Goal: Contribute content

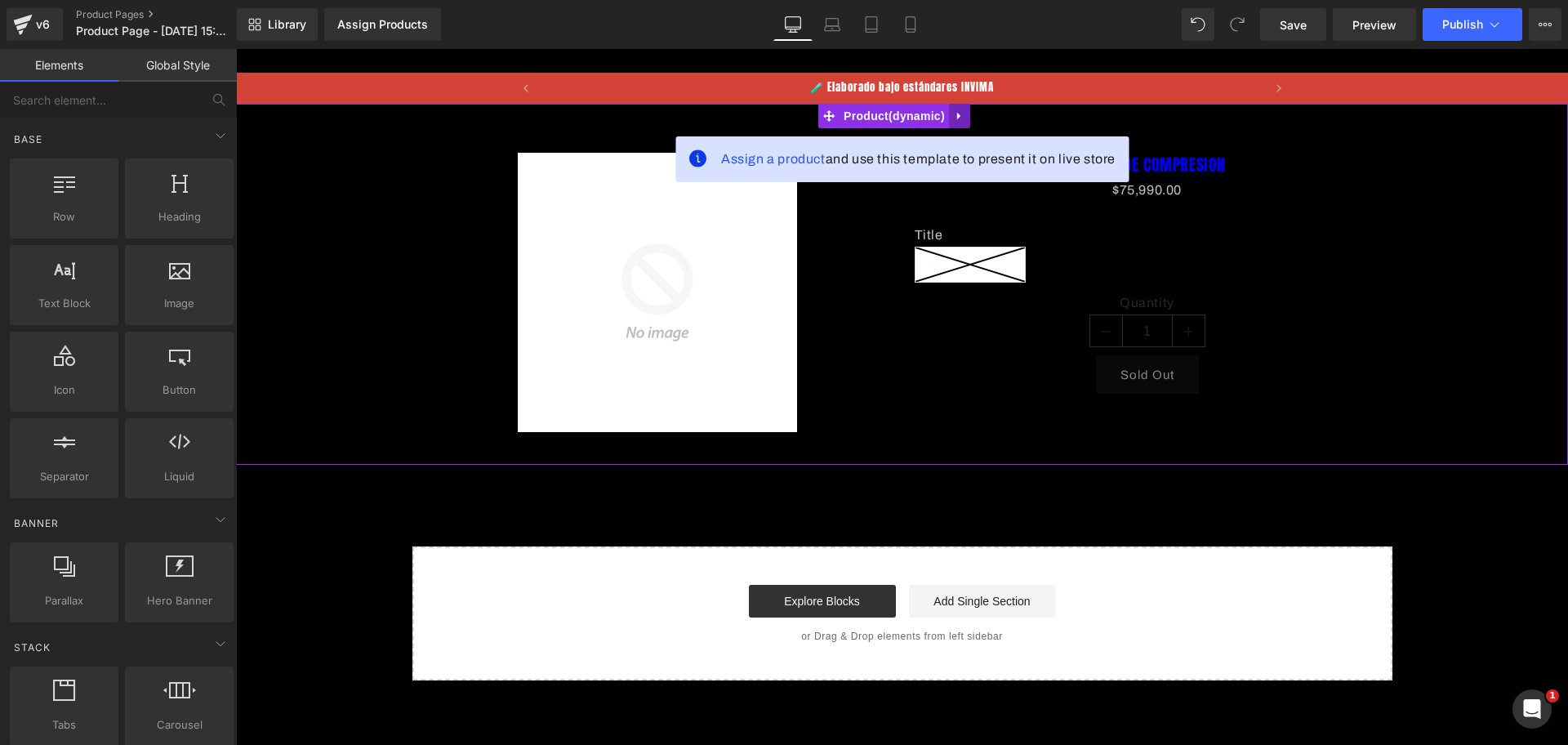
click at [958, 113] on icon at bounding box center [959, 115] width 12 height 12
click at [966, 115] on icon at bounding box center [970, 116] width 12 height 12
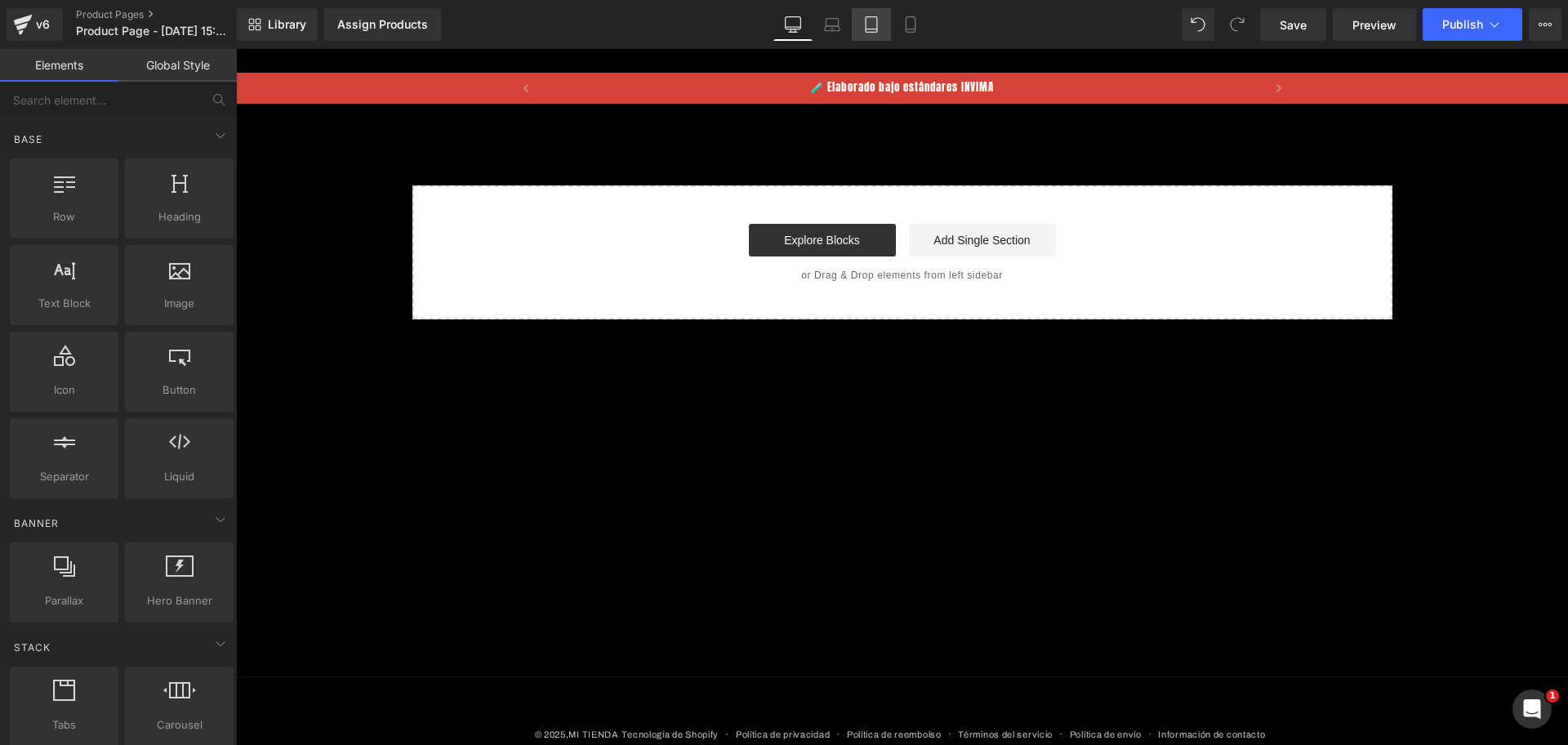
click at [885, 27] on link "Tablet" at bounding box center [870, 24] width 39 height 32
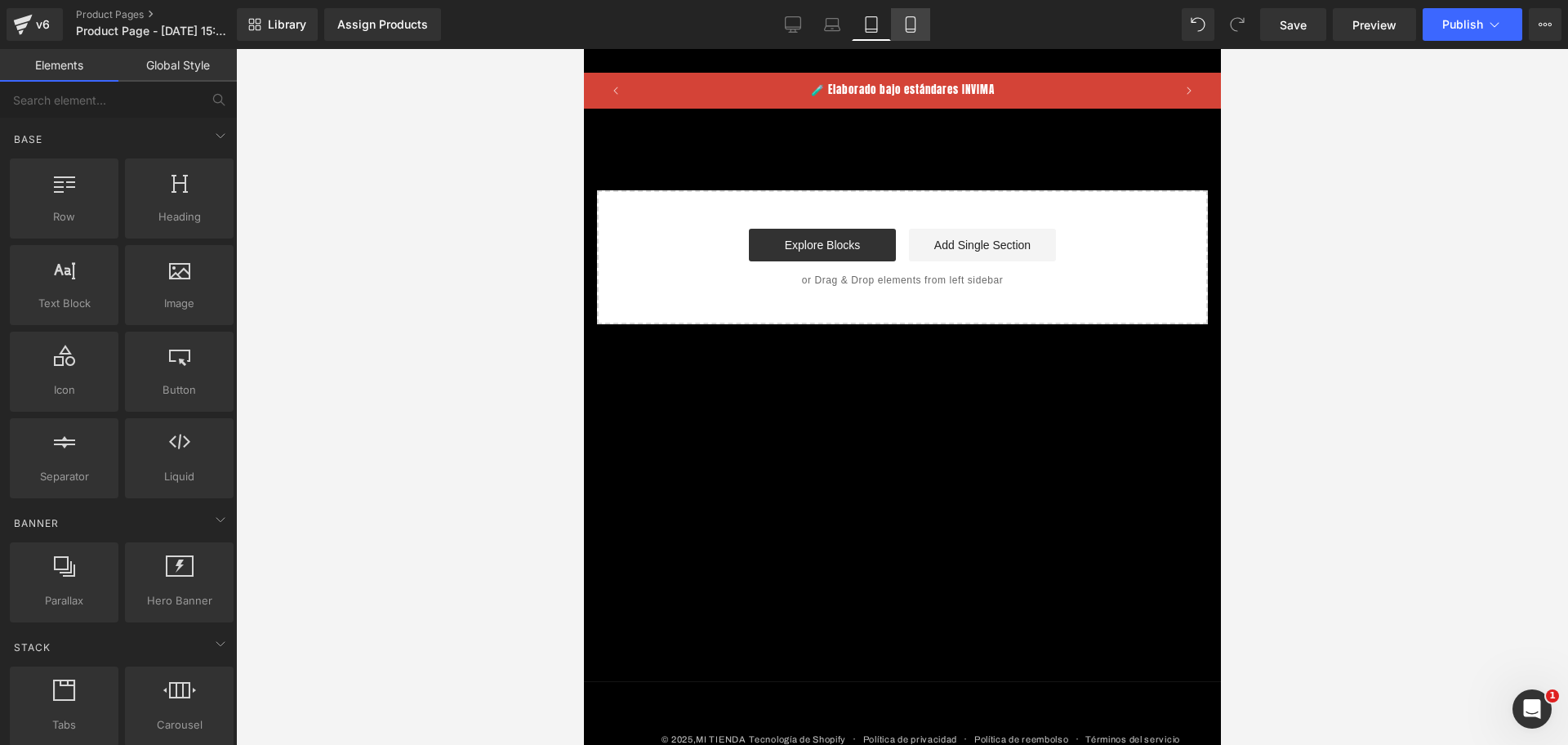
click at [910, 33] on link "Mobile" at bounding box center [910, 24] width 39 height 32
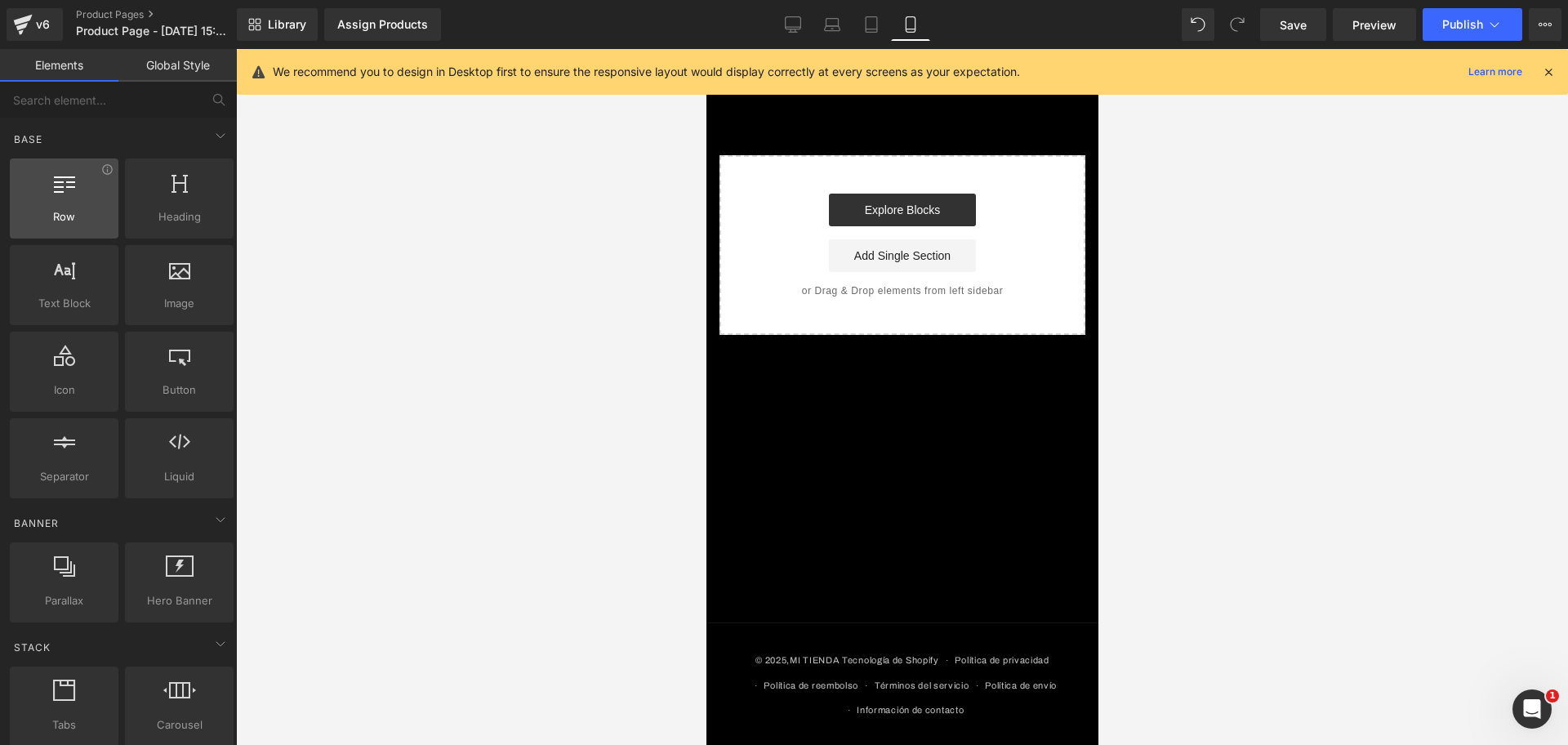
scroll to position [0, 282]
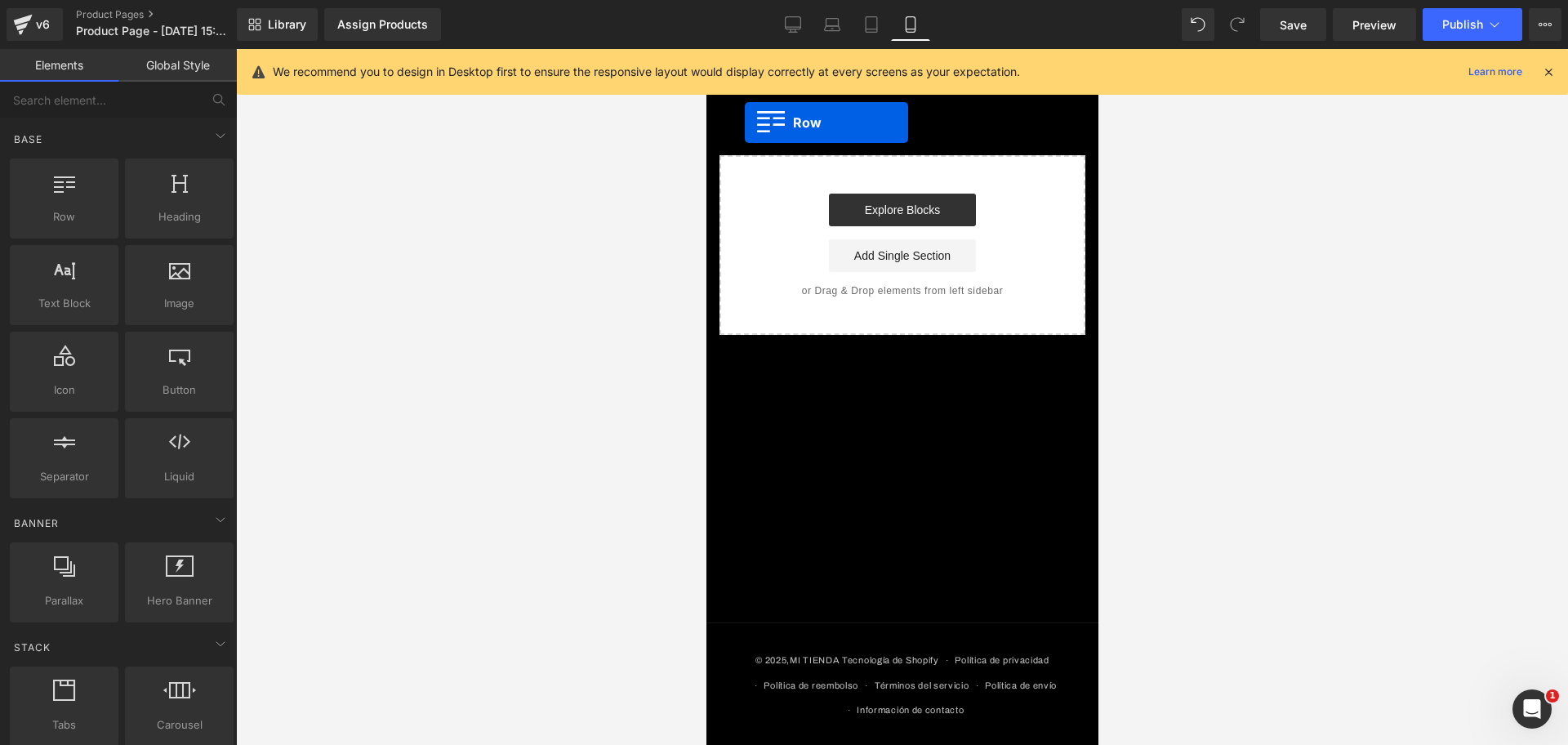
drag, startPoint x: 816, startPoint y: 219, endPoint x: 744, endPoint y: 122, distance: 120.8
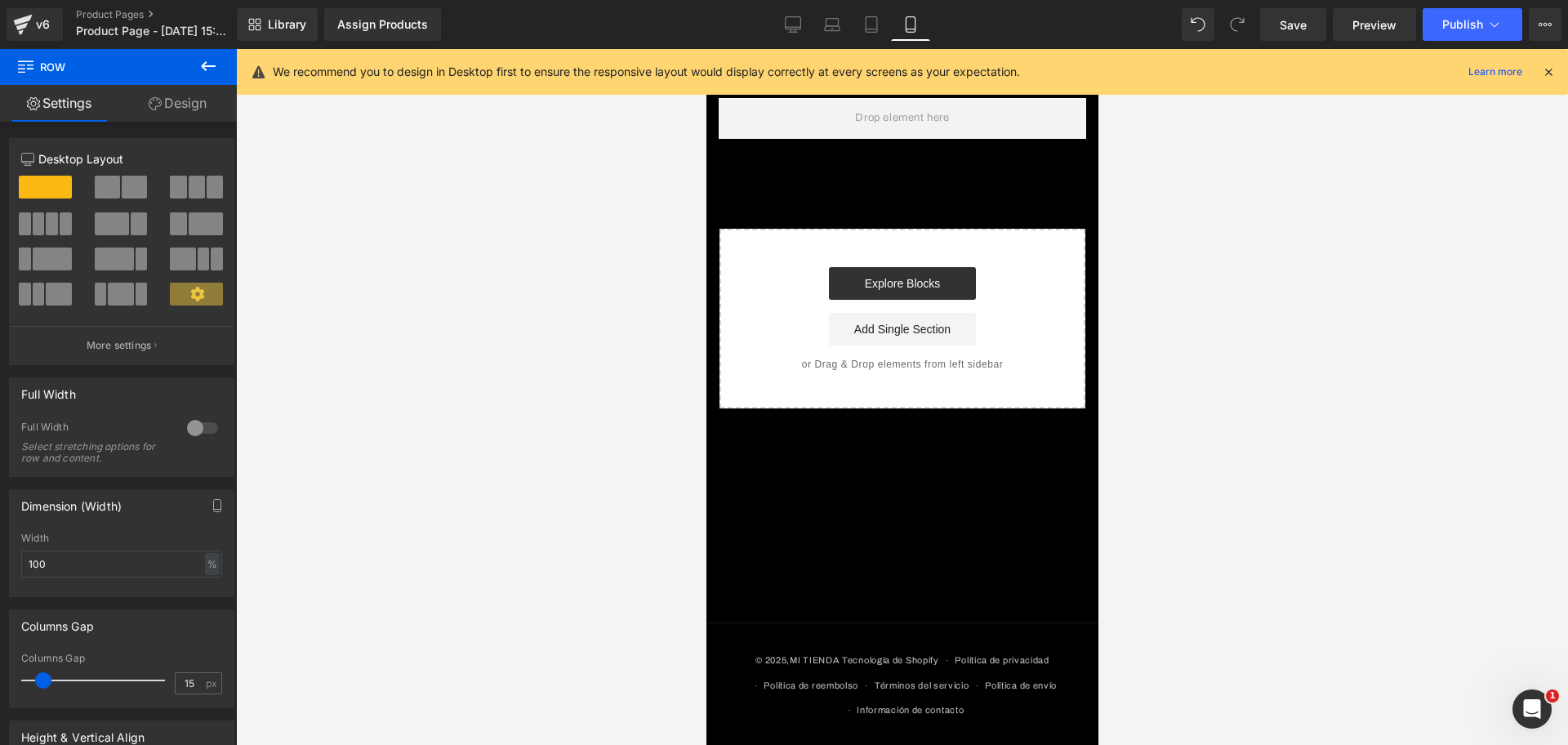
scroll to position [0, 563]
click at [218, 60] on icon at bounding box center [208, 66] width 20 height 20
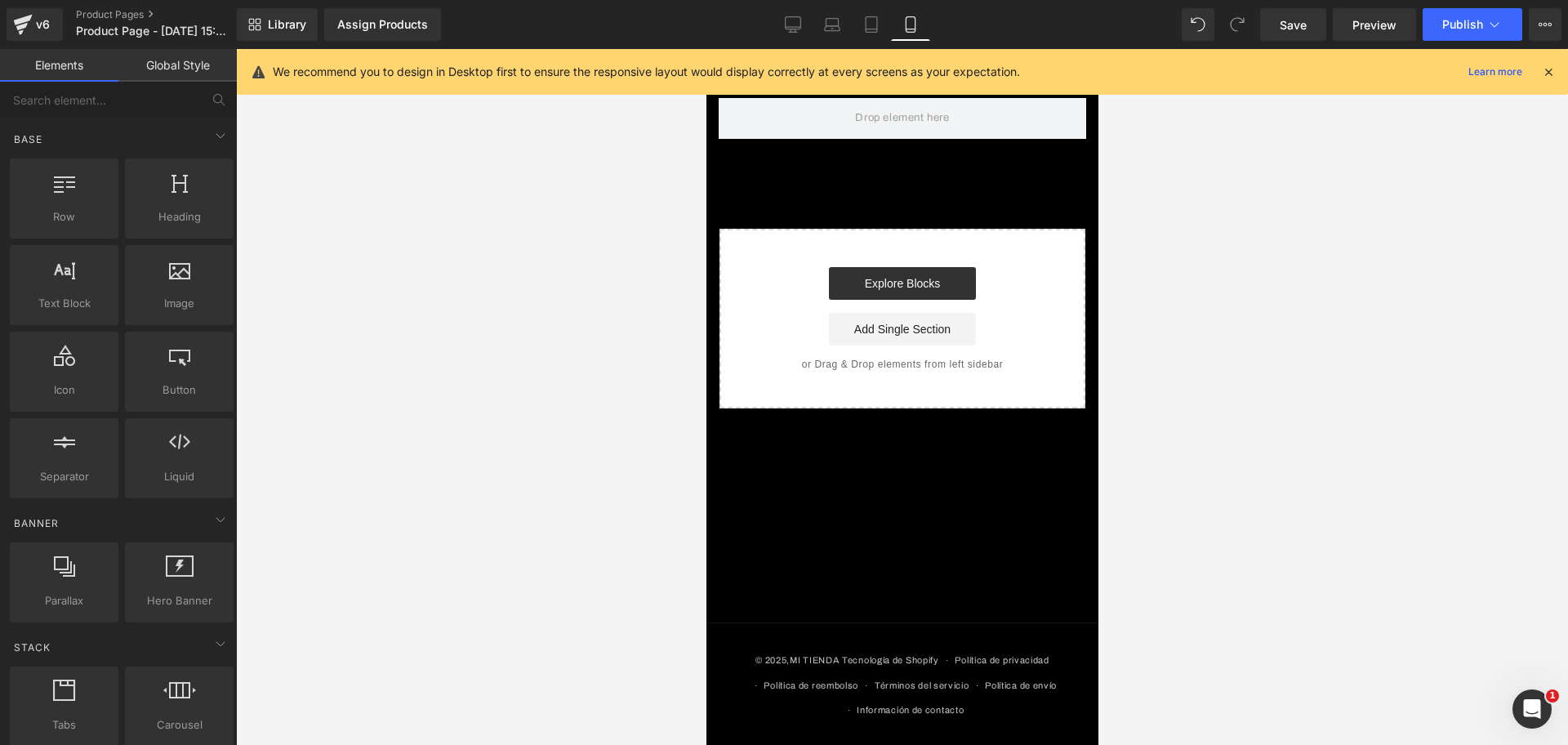
click at [1546, 70] on icon at bounding box center [1548, 72] width 15 height 15
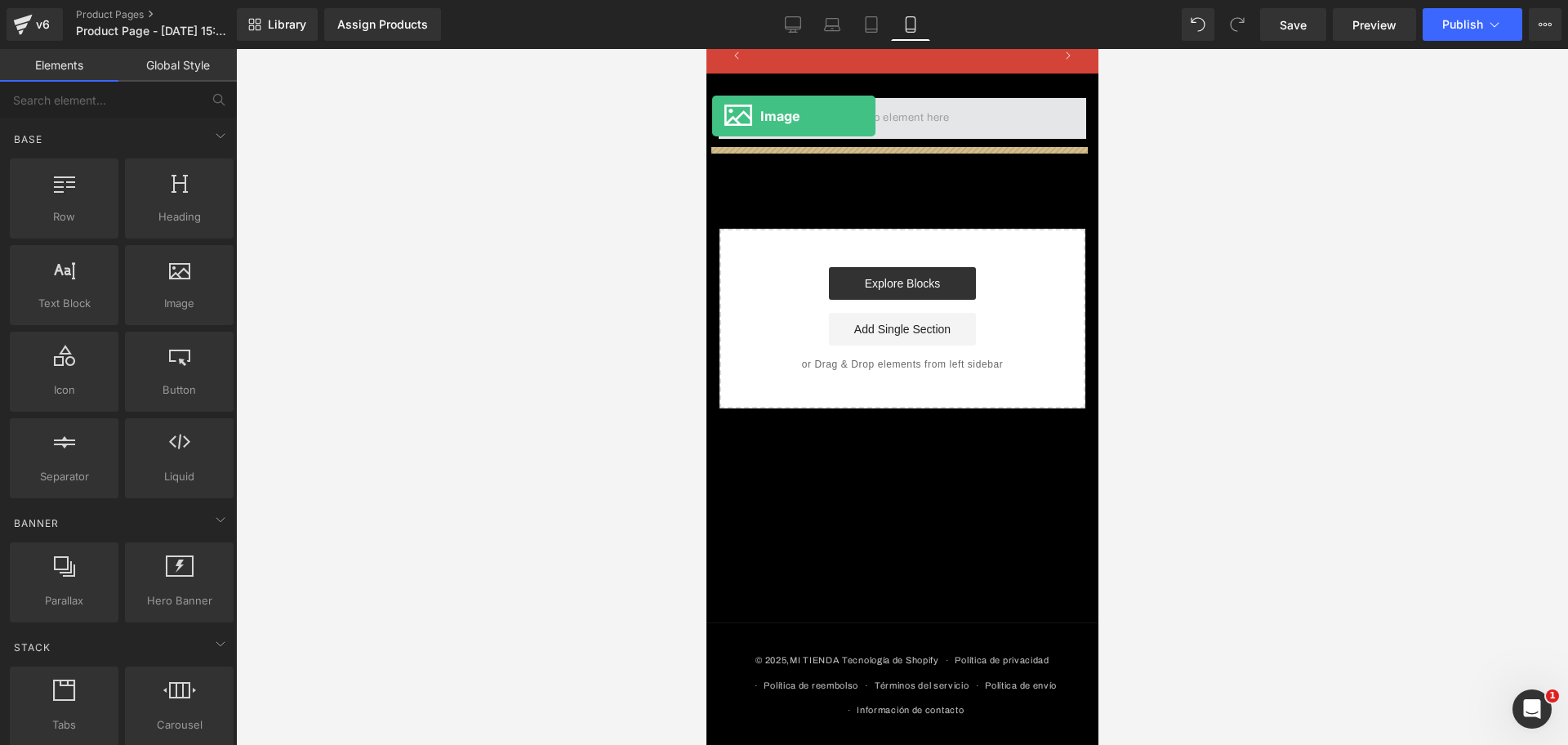
scroll to position [0, 0]
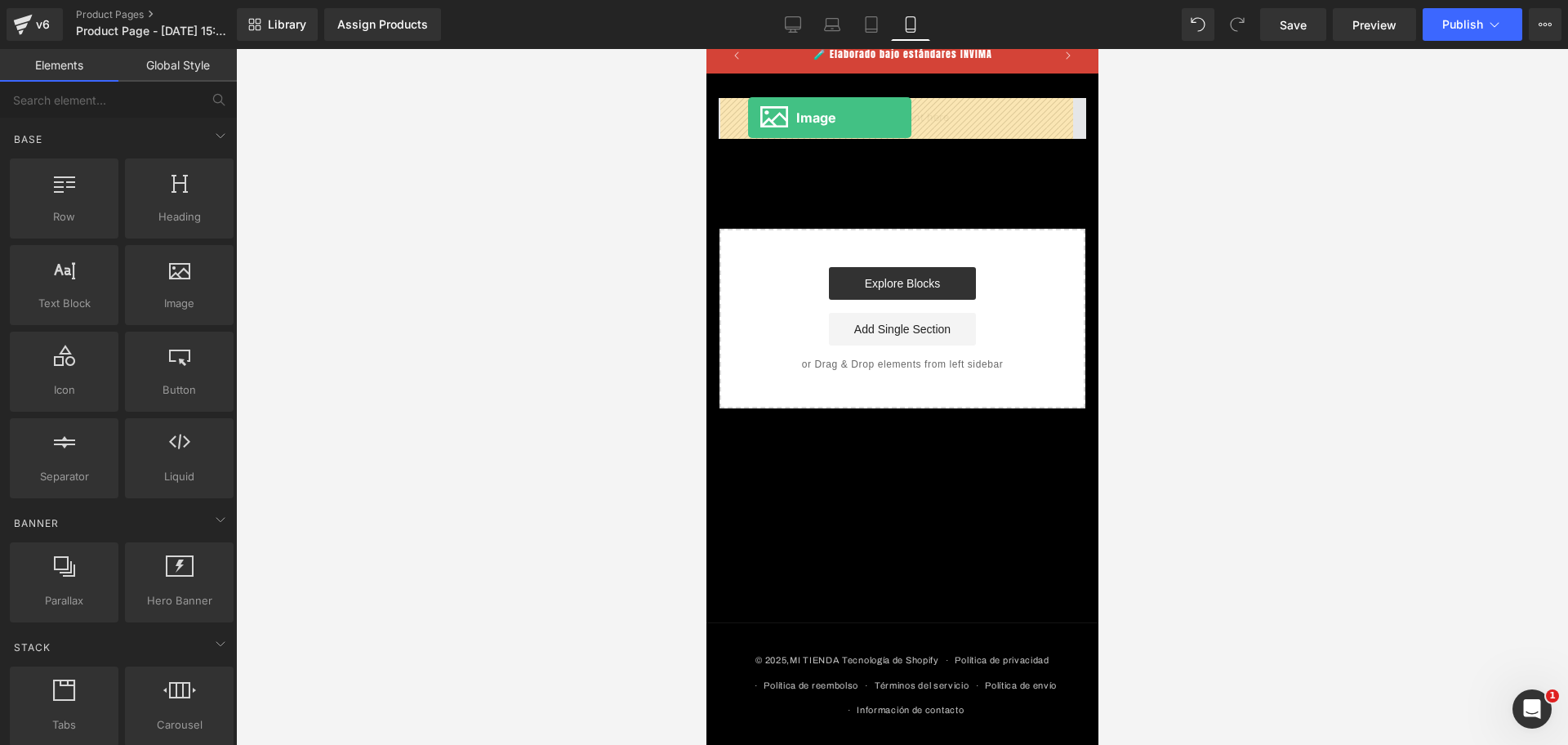
drag, startPoint x: 845, startPoint y: 350, endPoint x: 747, endPoint y: 118, distance: 251.8
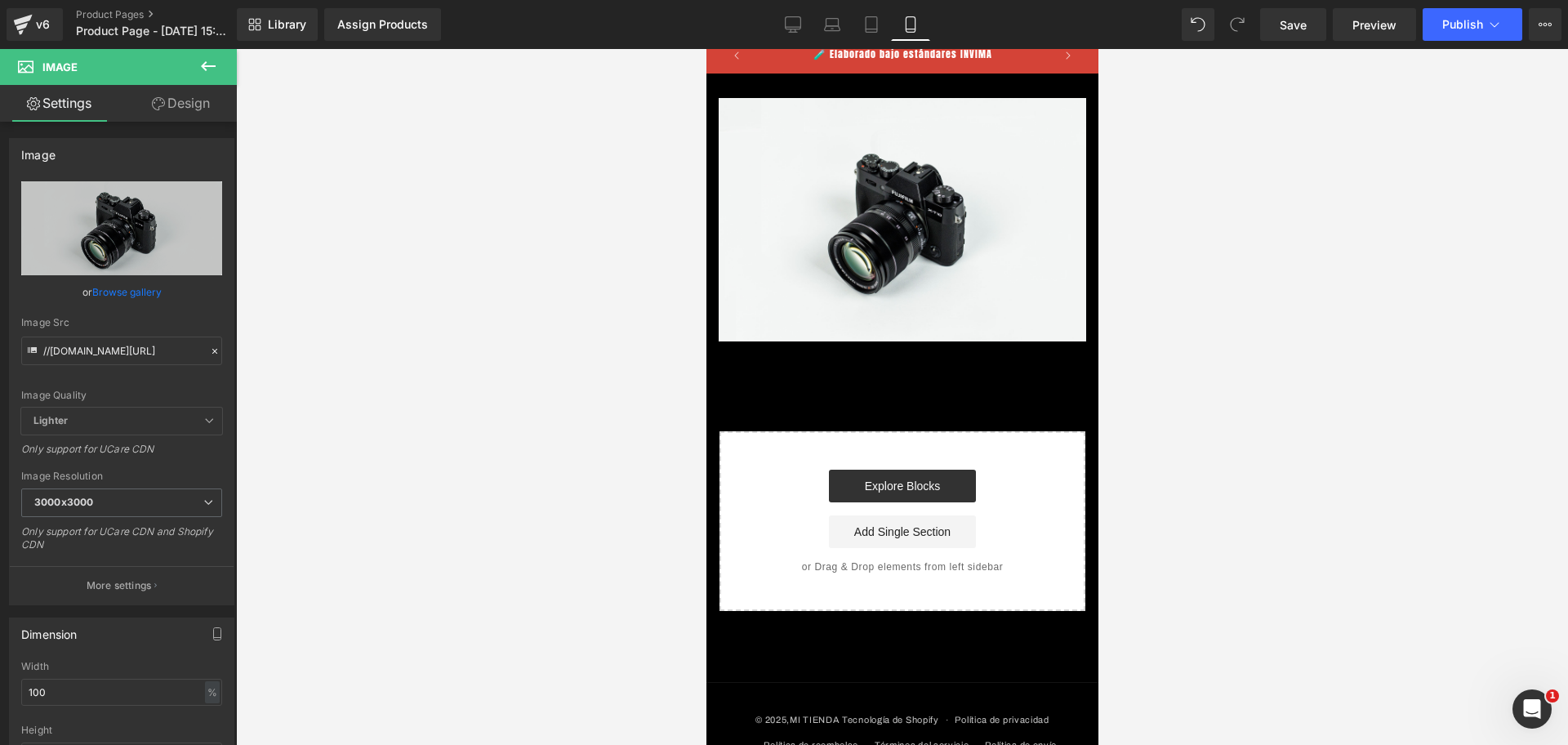
click at [196, 60] on button at bounding box center [208, 66] width 57 height 36
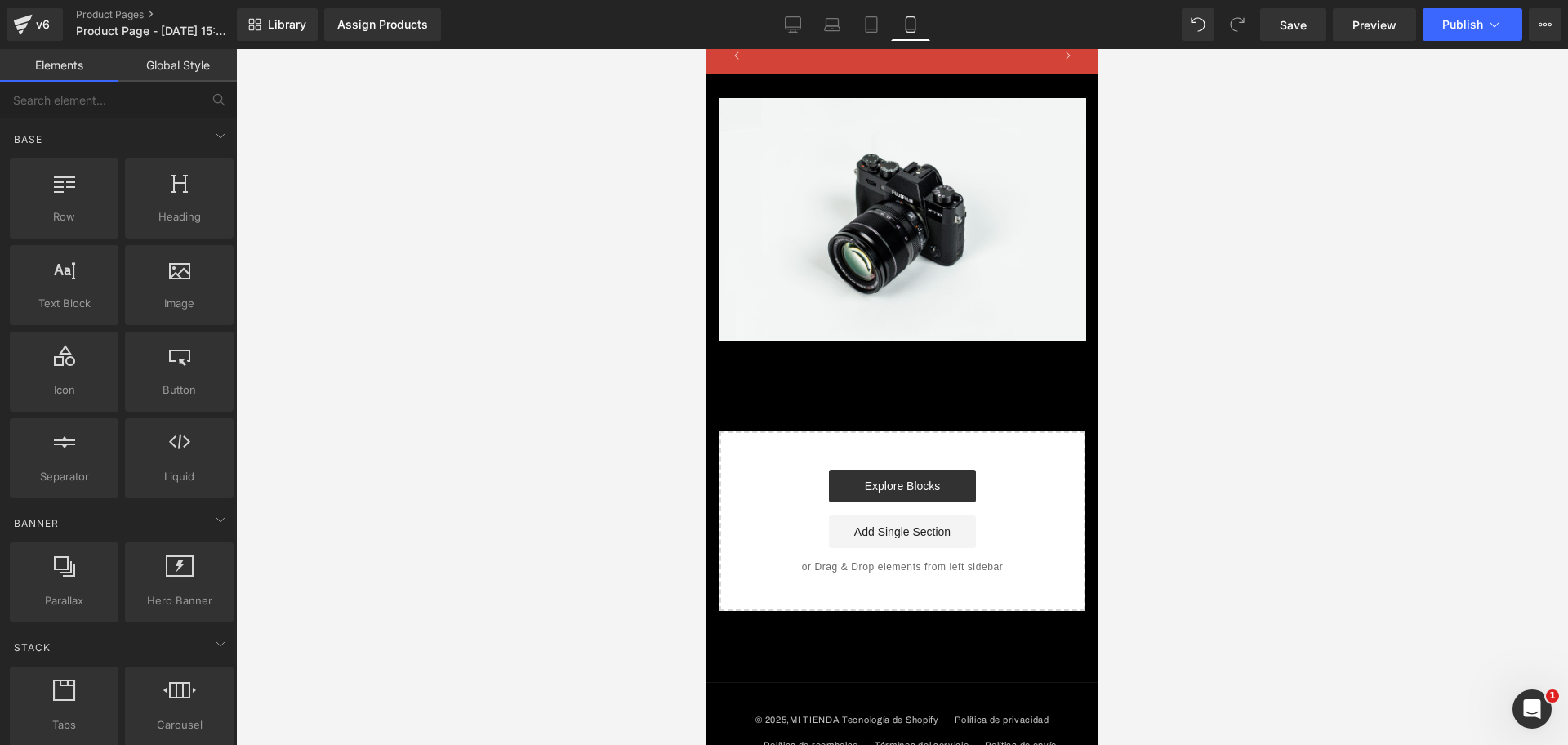
scroll to position [0, 282]
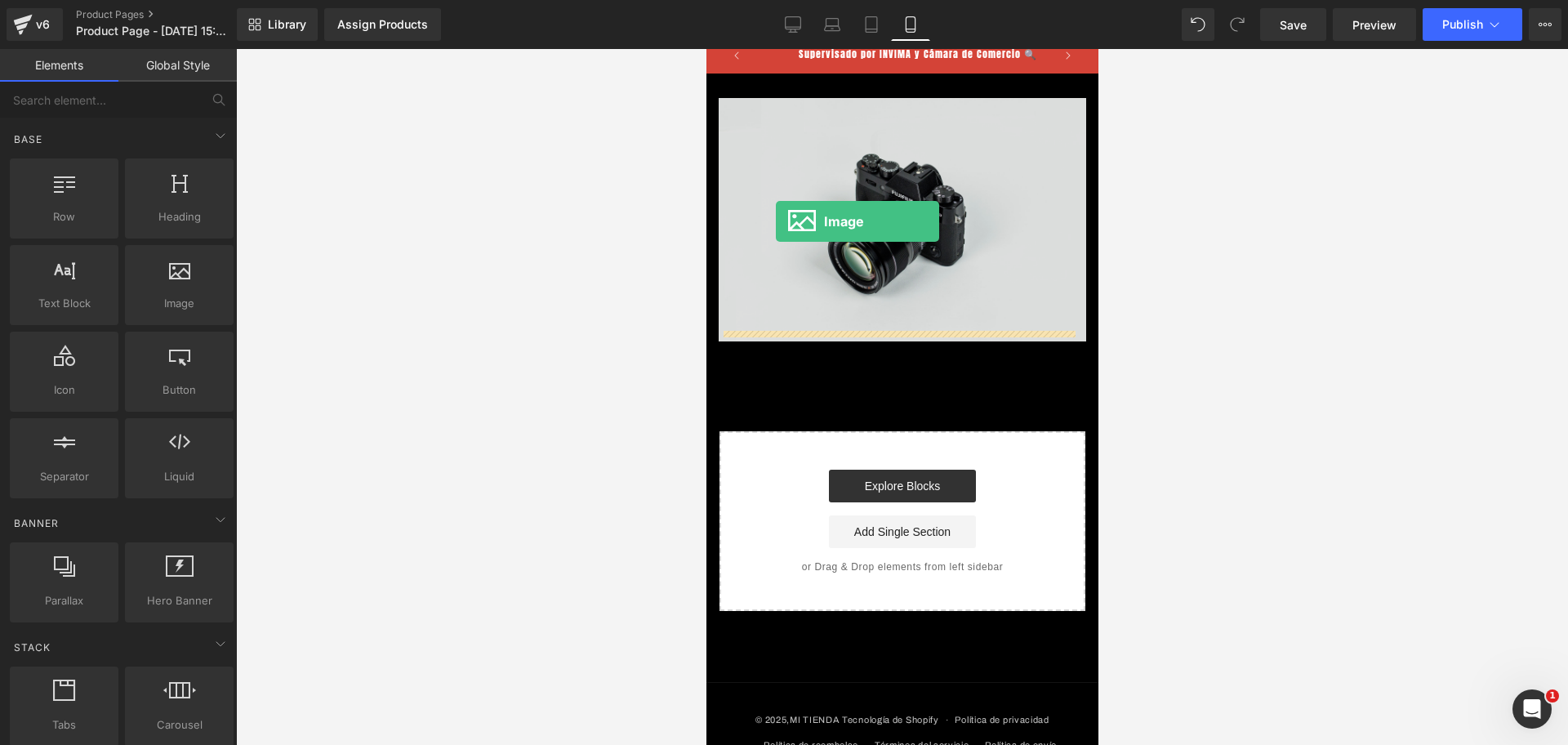
drag, startPoint x: 879, startPoint y: 354, endPoint x: 776, endPoint y: 221, distance: 168.2
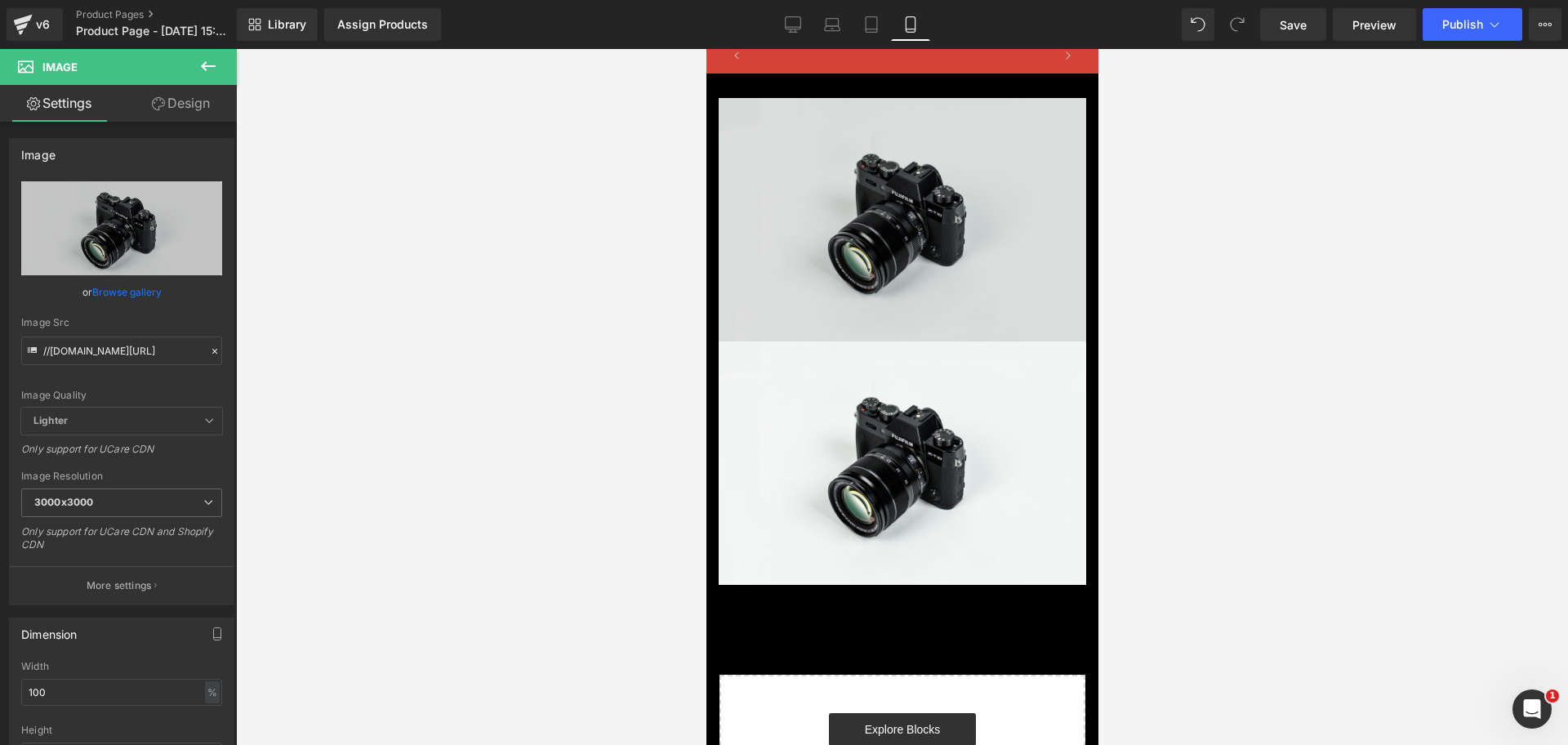
scroll to position [0, 0]
click at [948, 153] on img at bounding box center [901, 219] width 367 height 243
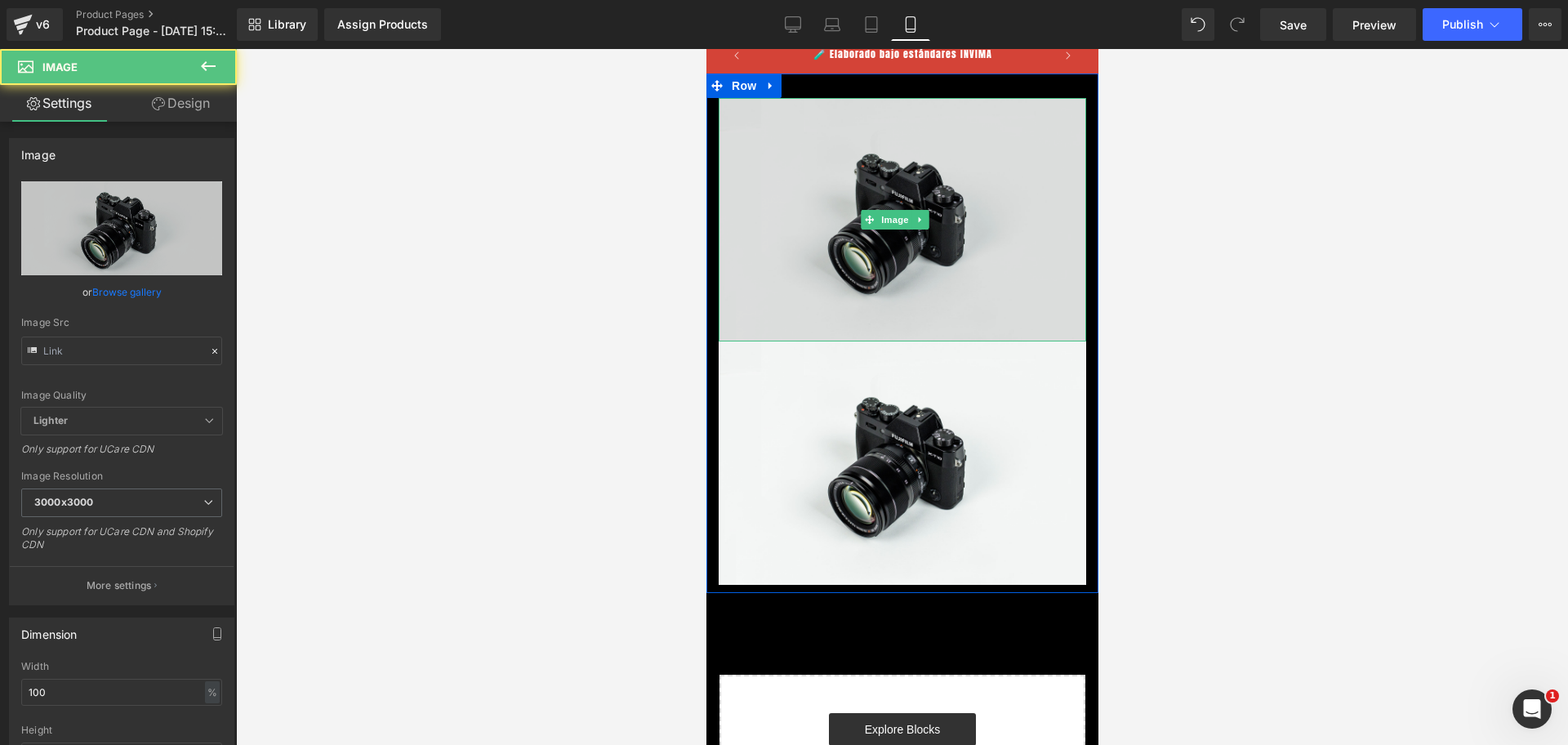
type input "//d1um8515vdn9kb.cloudfront.net/images/parallax.jpg"
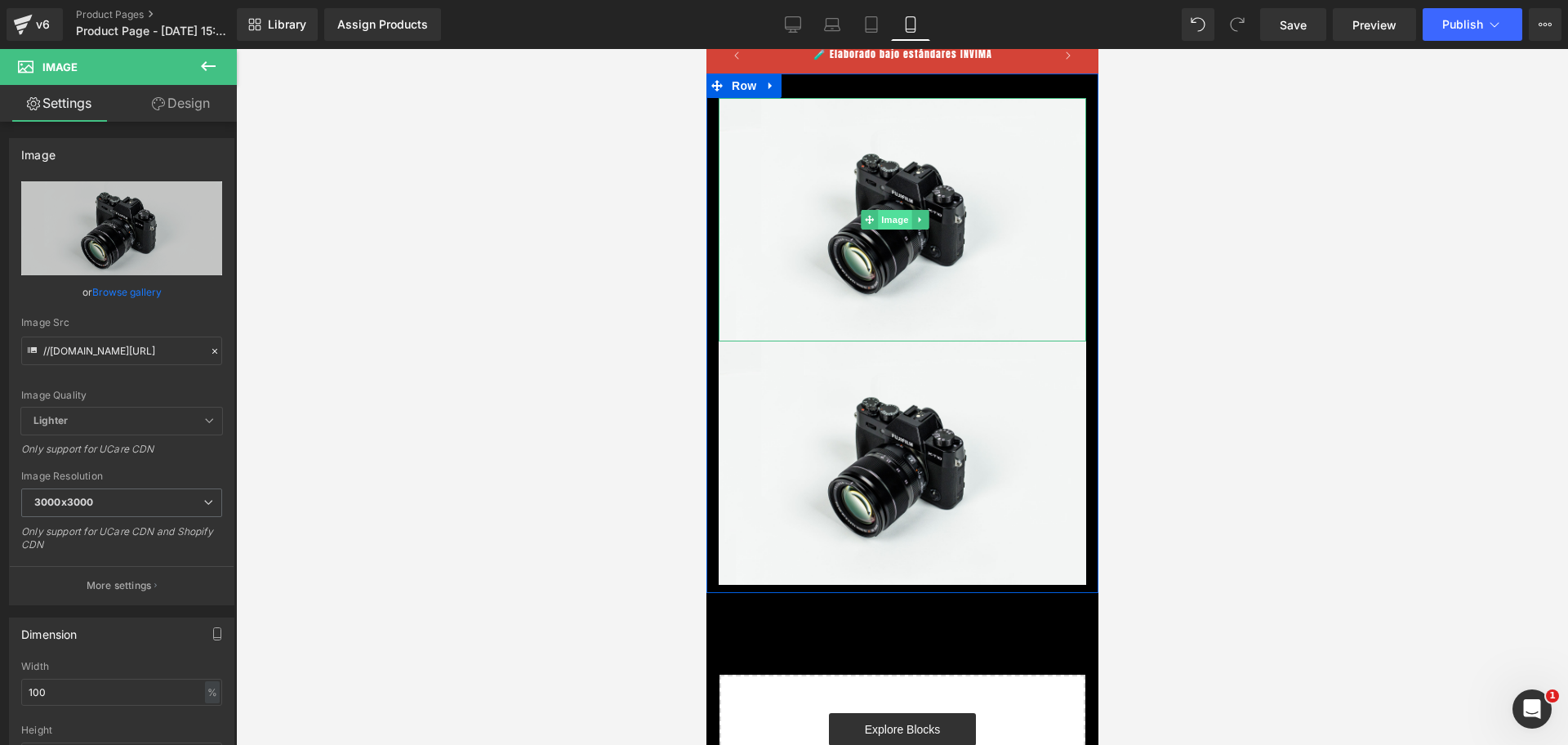
click at [902, 218] on span "Image" at bounding box center [894, 220] width 34 height 20
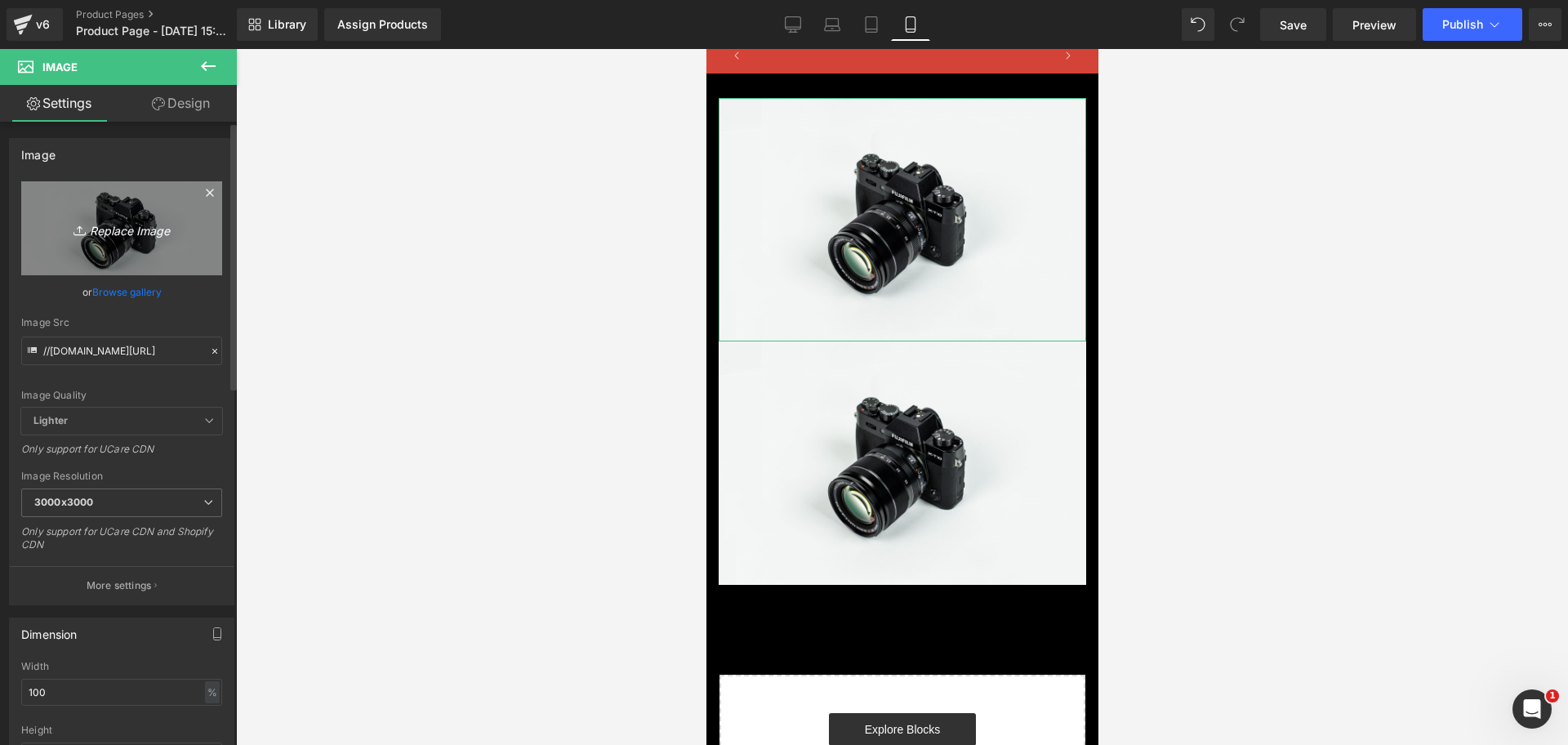
click at [136, 233] on icon "Replace Image" at bounding box center [121, 228] width 130 height 21
type input "C:\fakepath\ChatGPT Image 10 oct 2025, 03_38_03 p.m..png"
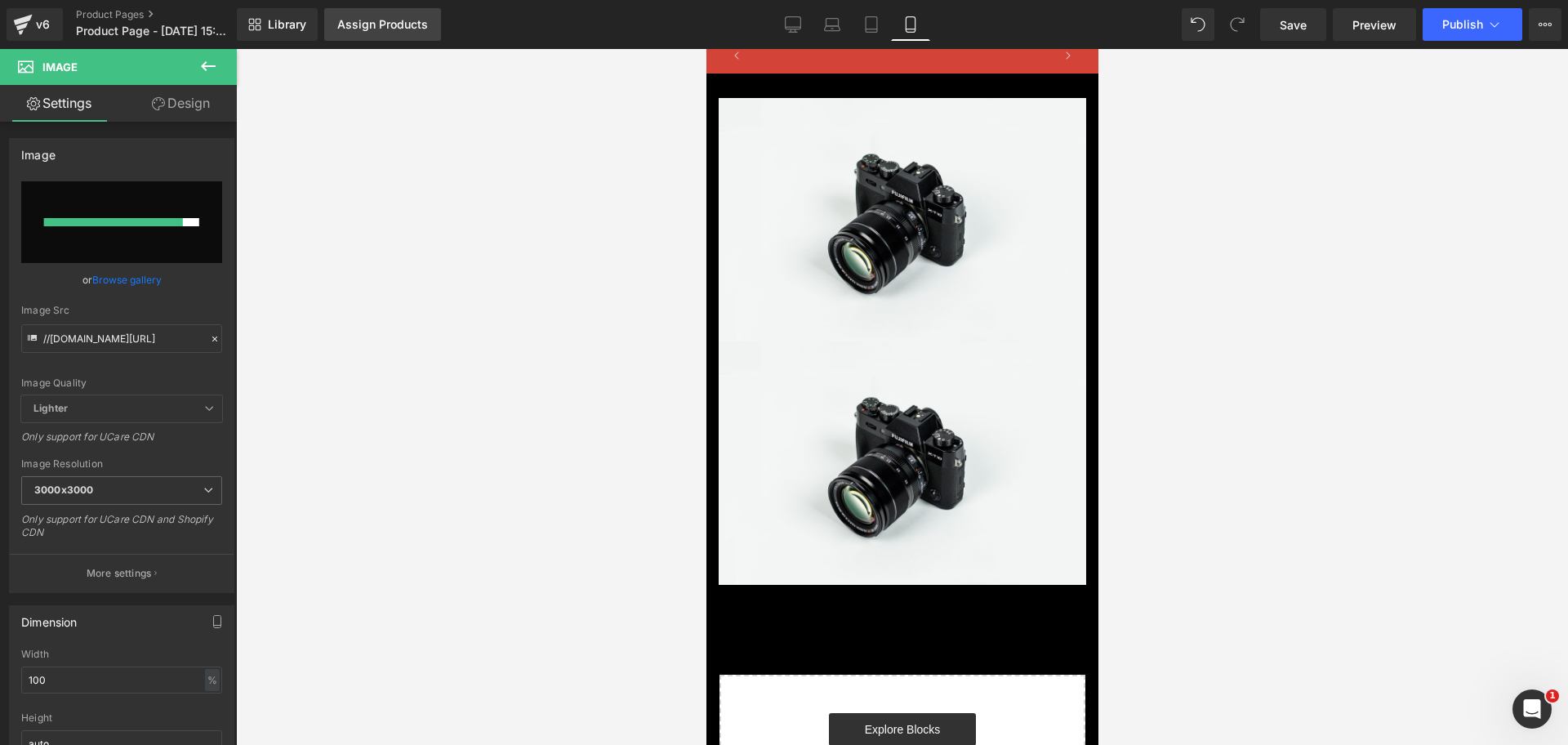
scroll to position [0, 0]
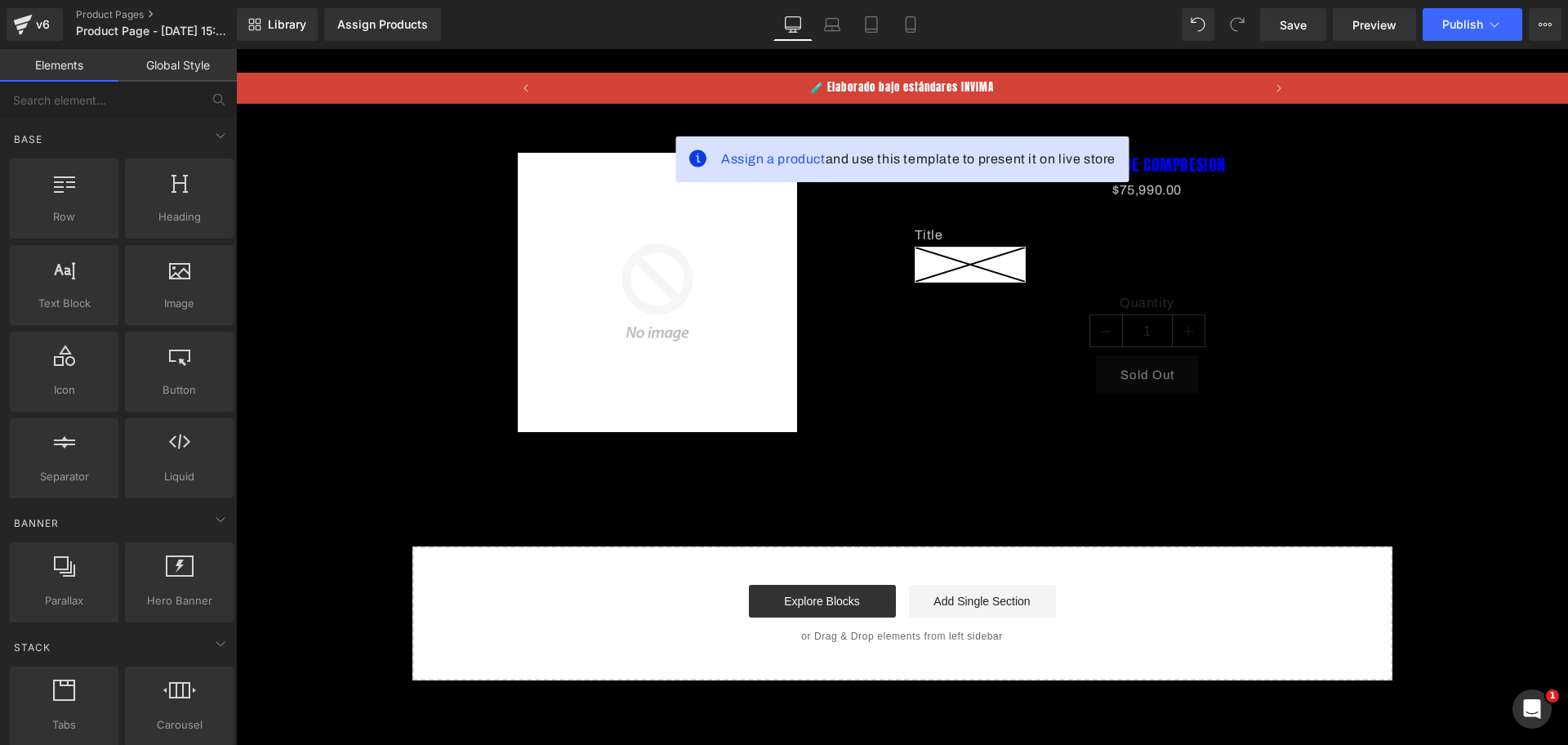
scroll to position [0, 2161]
